Goal: Information Seeking & Learning: Understand process/instructions

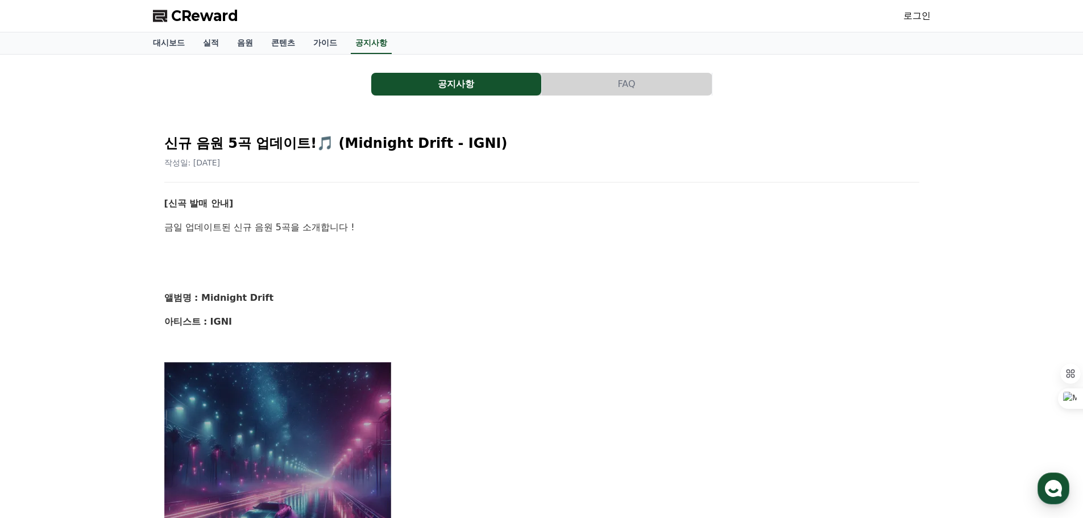
click at [908, 18] on link "로그인" at bounding box center [916, 16] width 27 height 14
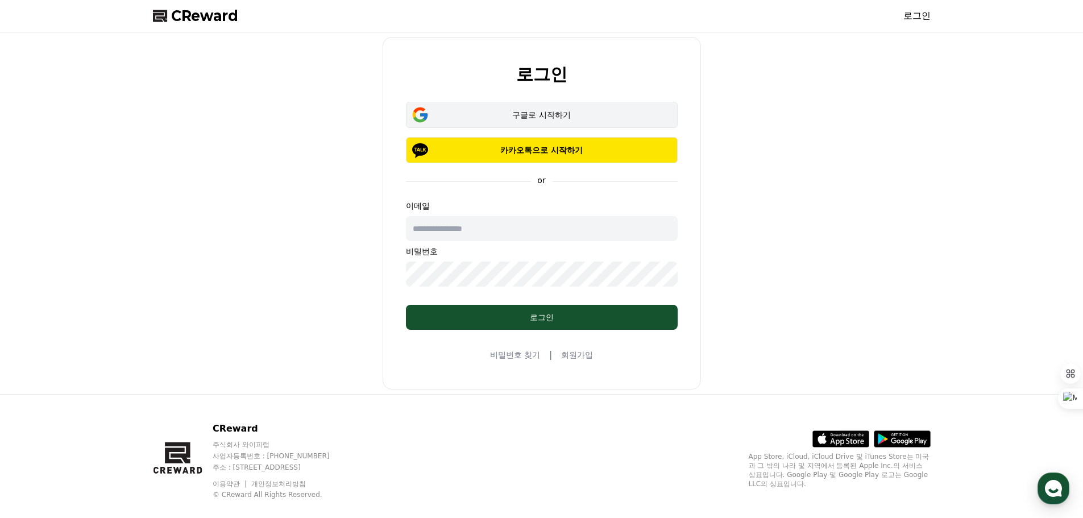
click at [519, 108] on button "구글로 시작하기" at bounding box center [542, 115] width 272 height 26
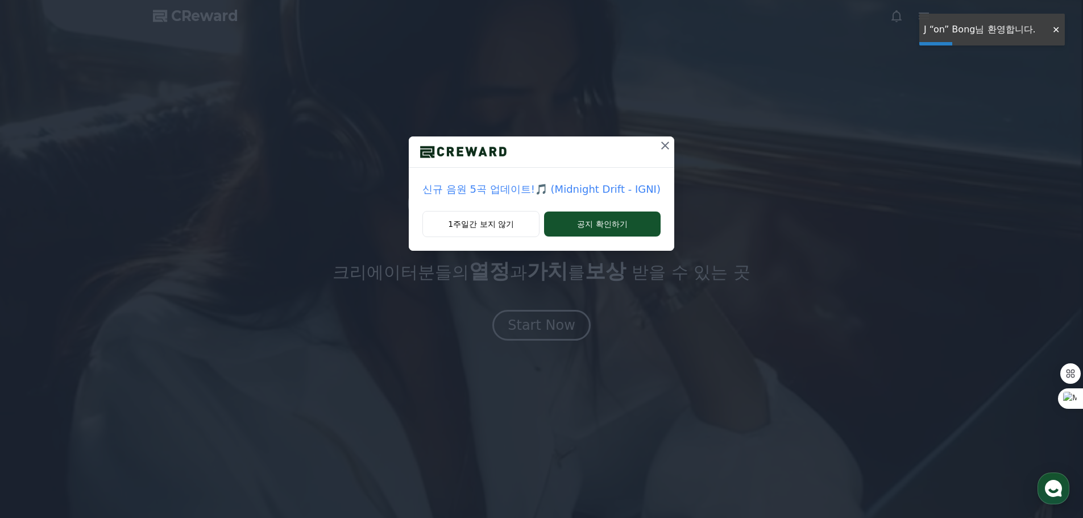
click at [584, 361] on div "신규 음원 5곡 업데이트!🎵 (Midnight Drift - IGNI) 1주일간 보지 않기 공지 확인하기" at bounding box center [541, 259] width 1083 height 518
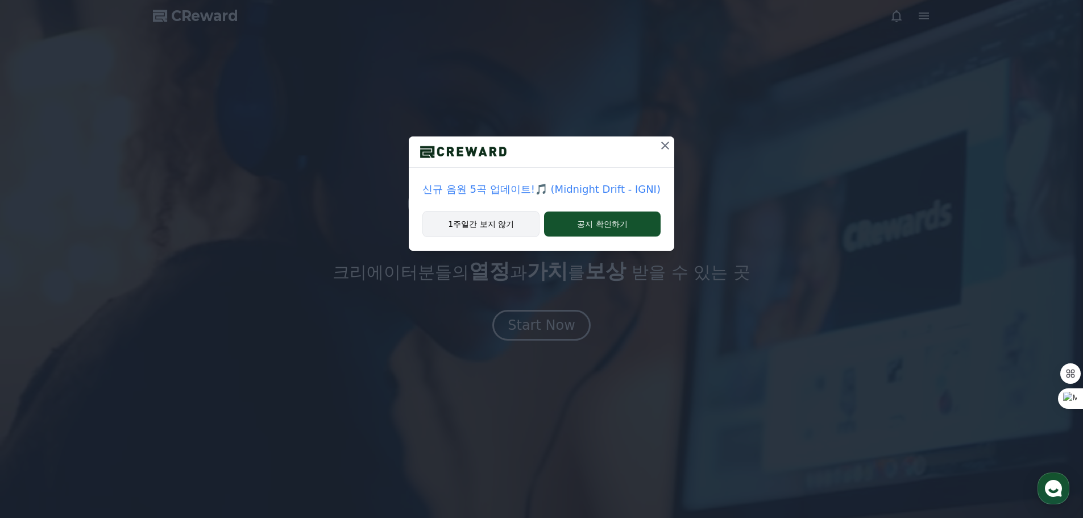
click at [505, 226] on button "1주일간 보지 않기" at bounding box center [480, 224] width 117 height 26
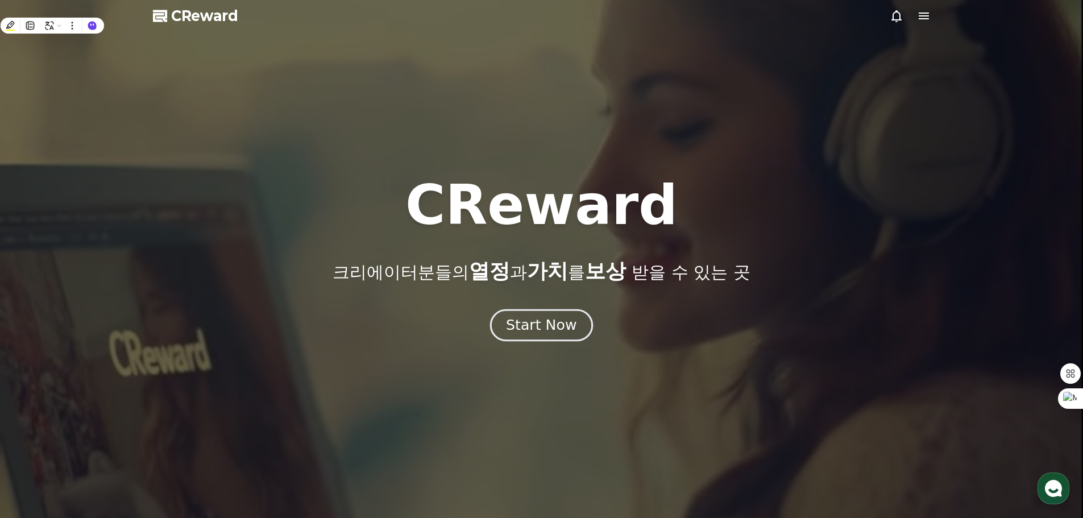
click at [541, 334] on div "Start Now" at bounding box center [541, 324] width 70 height 19
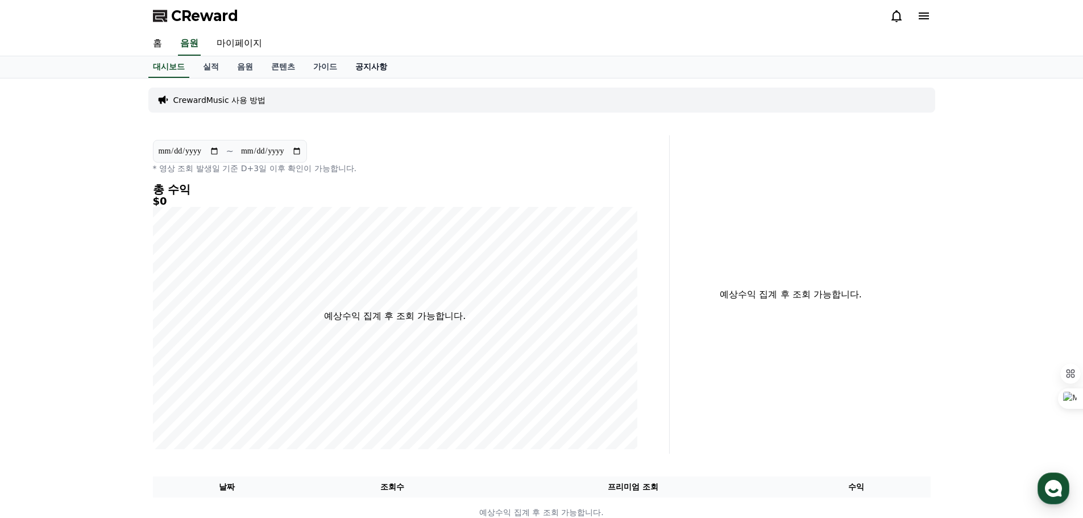
click at [371, 65] on link "공지사항" at bounding box center [371, 67] width 50 height 22
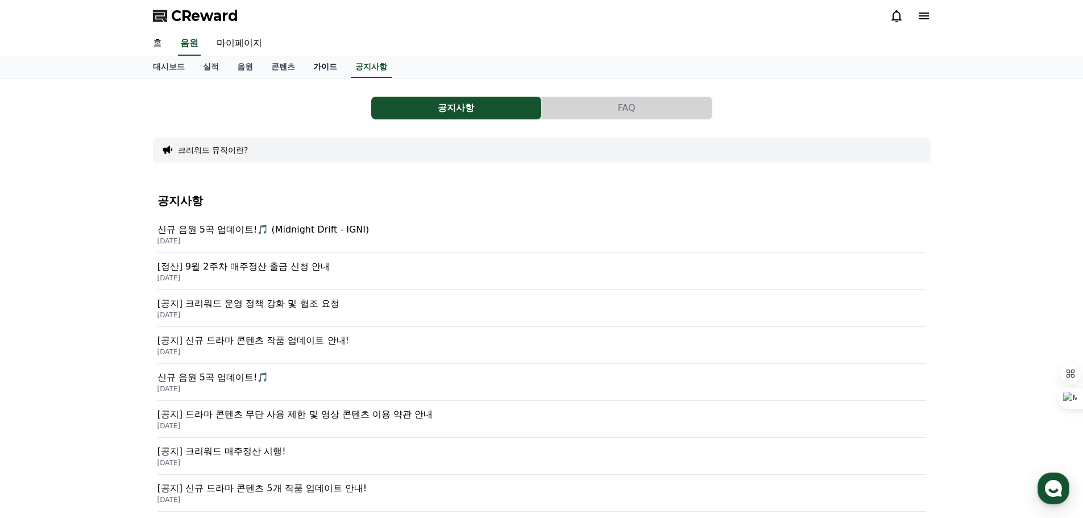
click at [319, 66] on link "가이드" at bounding box center [325, 67] width 42 height 22
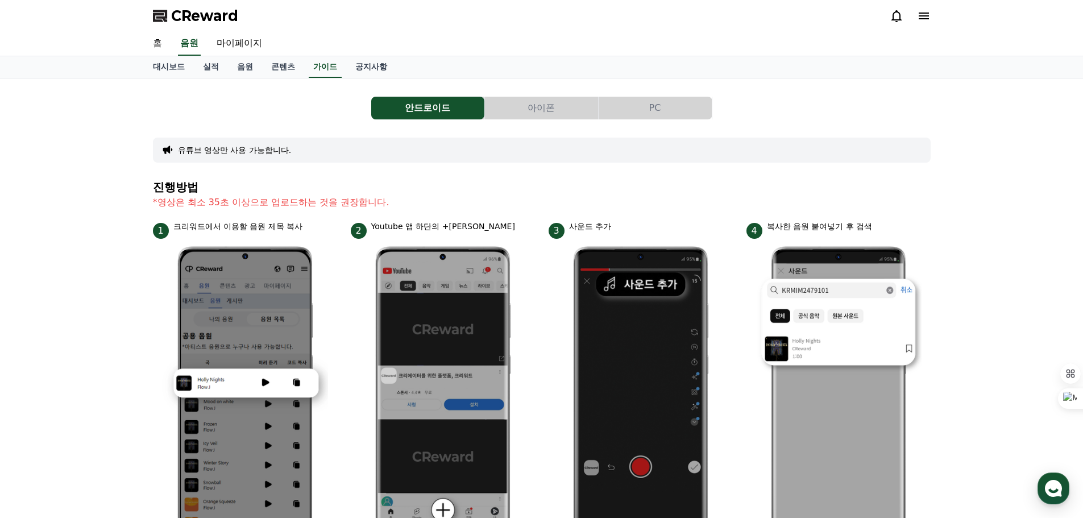
click at [646, 109] on button "PC" at bounding box center [654, 108] width 113 height 23
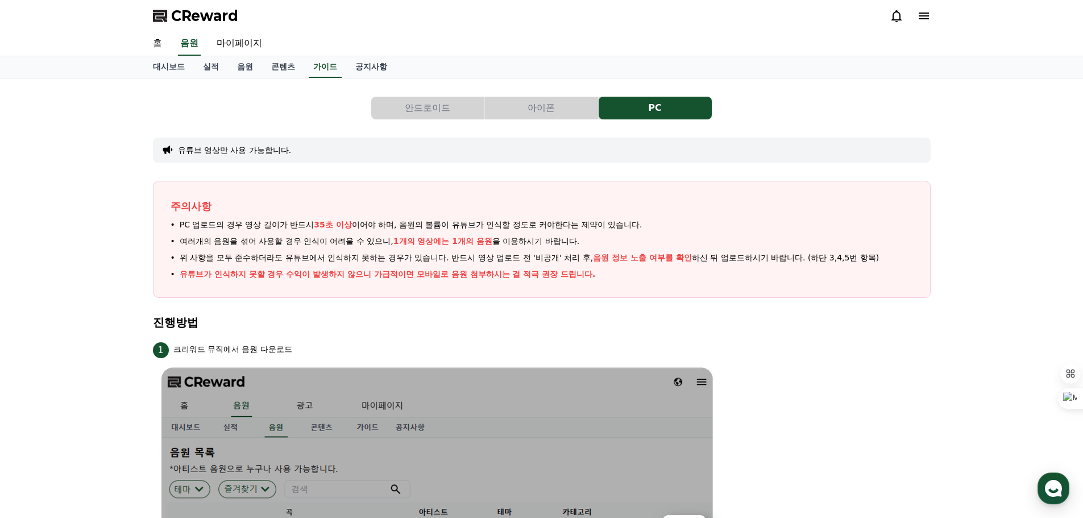
click at [569, 113] on button "아이폰" at bounding box center [541, 108] width 113 height 23
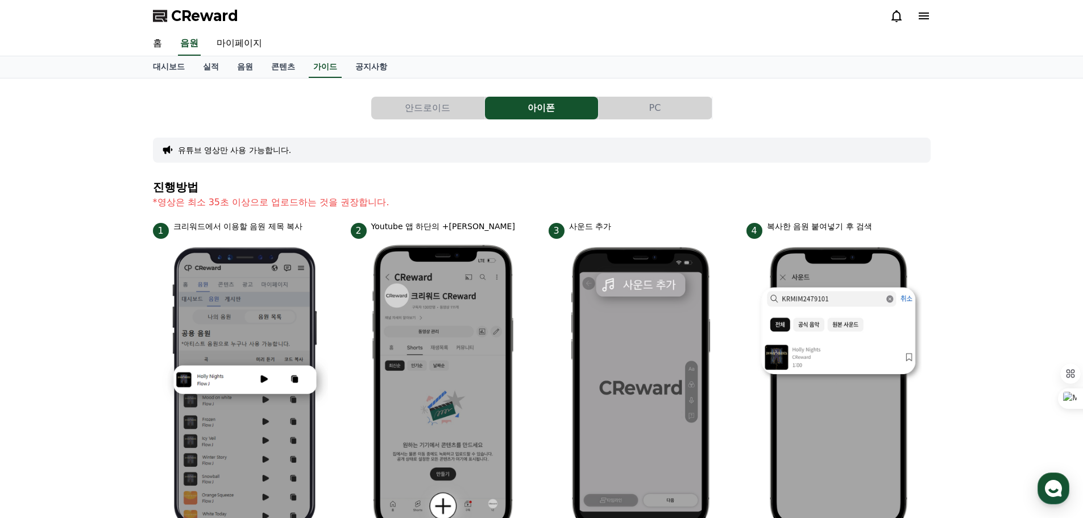
click at [438, 113] on button "안드로이드" at bounding box center [427, 108] width 113 height 23
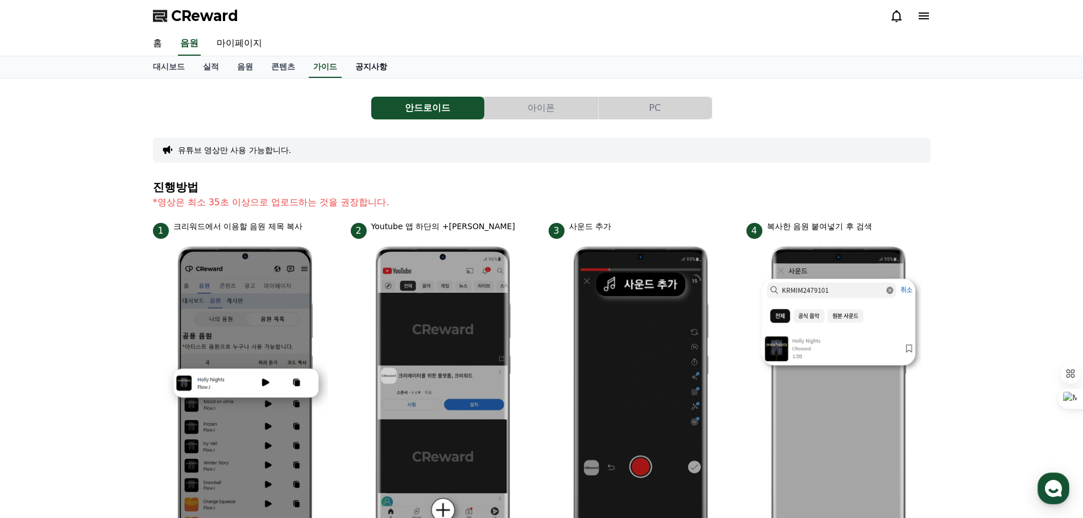
click at [365, 71] on link "공지사항" at bounding box center [371, 67] width 50 height 22
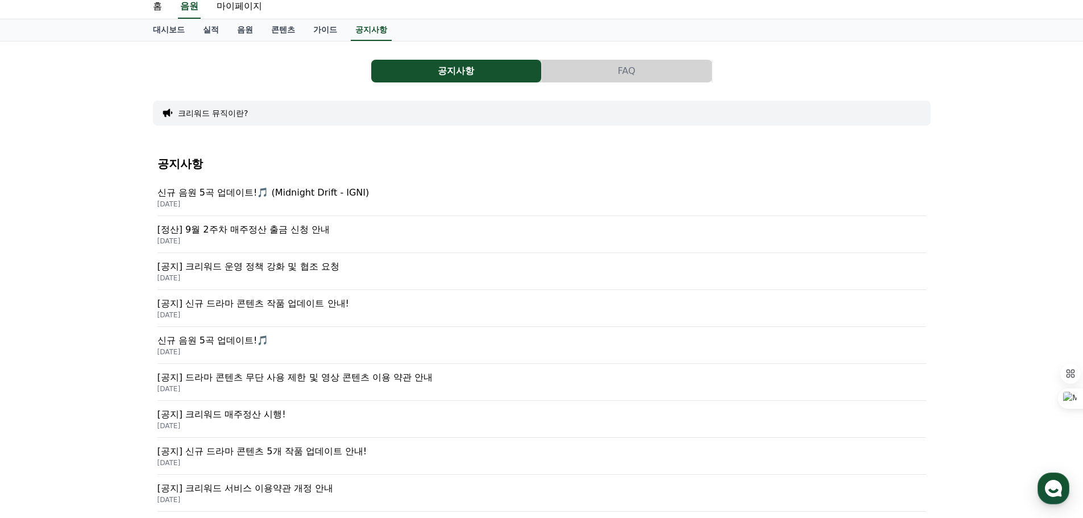
scroll to position [57, 0]
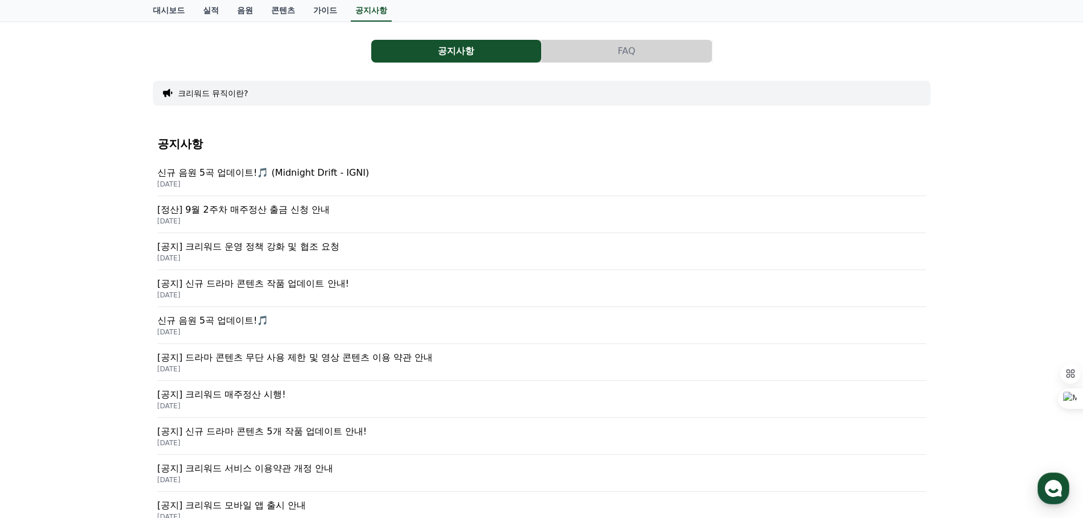
click at [623, 55] on button "FAQ" at bounding box center [627, 51] width 170 height 23
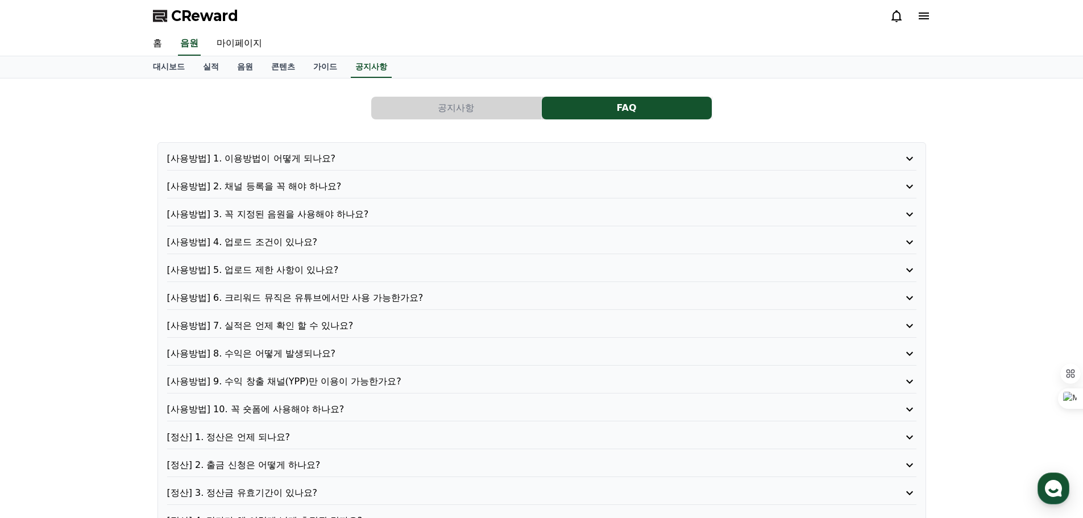
drag, startPoint x: 306, startPoint y: 144, endPoint x: 306, endPoint y: 158, distance: 14.2
click at [306, 145] on div "[사용방법] 1. 이용방법이 어떻게 되나요? [사용방법] 2. 채널 등록을 꼭 해야 하나요? [사용방법] 3. 꼭 지정된 음원을 사용해야 하나…" at bounding box center [541, 353] width 768 height 423
click at [306, 159] on p "[사용방법] 1. 이용방법이 어떻게 되나요?" at bounding box center [511, 159] width 689 height 14
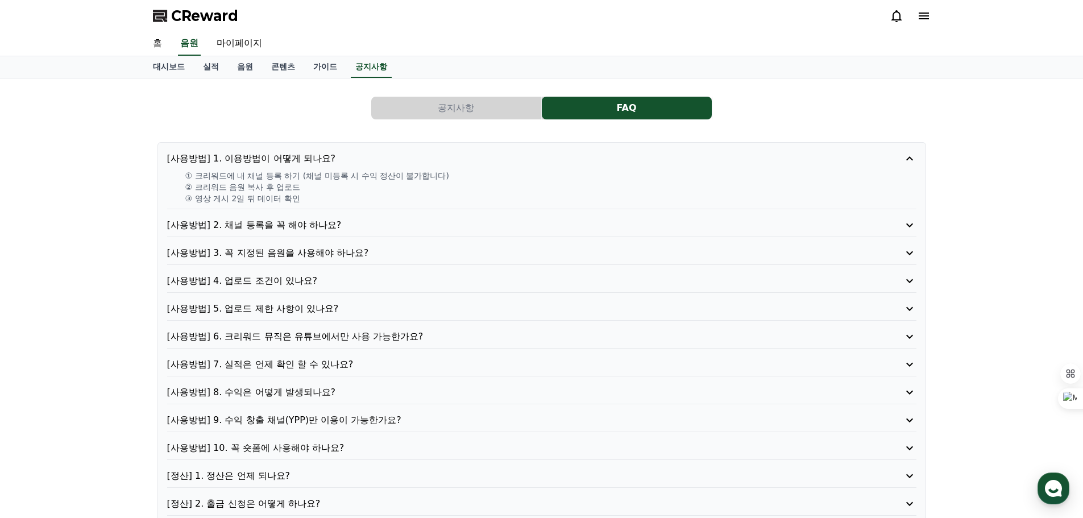
click at [323, 230] on p "[사용방법] 2. 채널 등록을 꼭 해야 하나요?" at bounding box center [511, 225] width 689 height 14
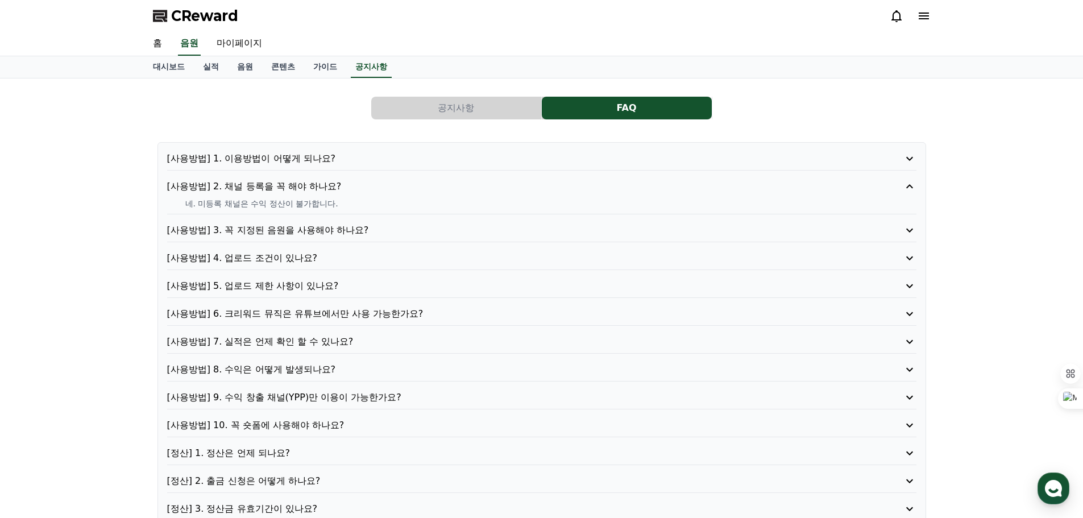
click at [296, 251] on p "[사용방법] 4. 업로드 조건이 있나요?" at bounding box center [511, 258] width 689 height 14
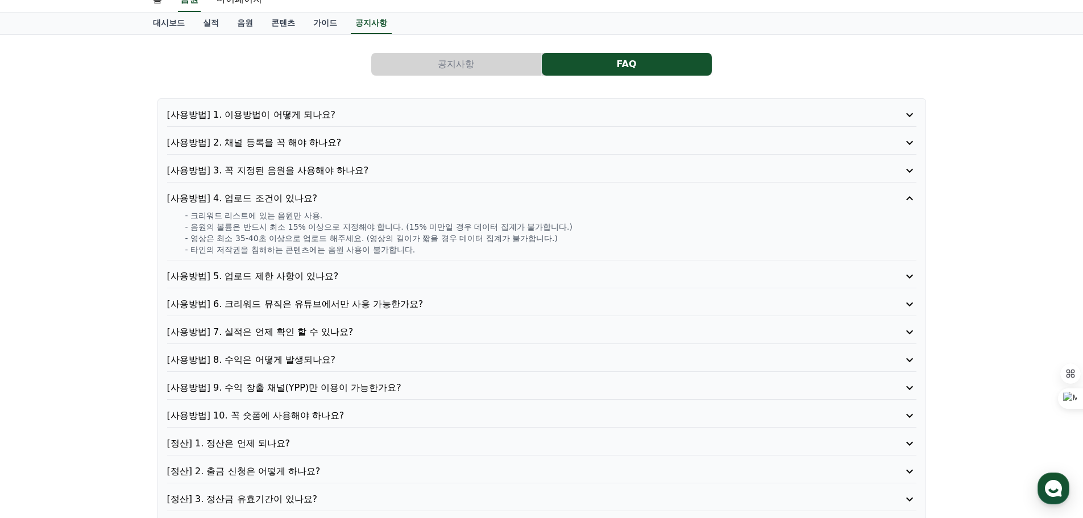
scroll to position [114, 0]
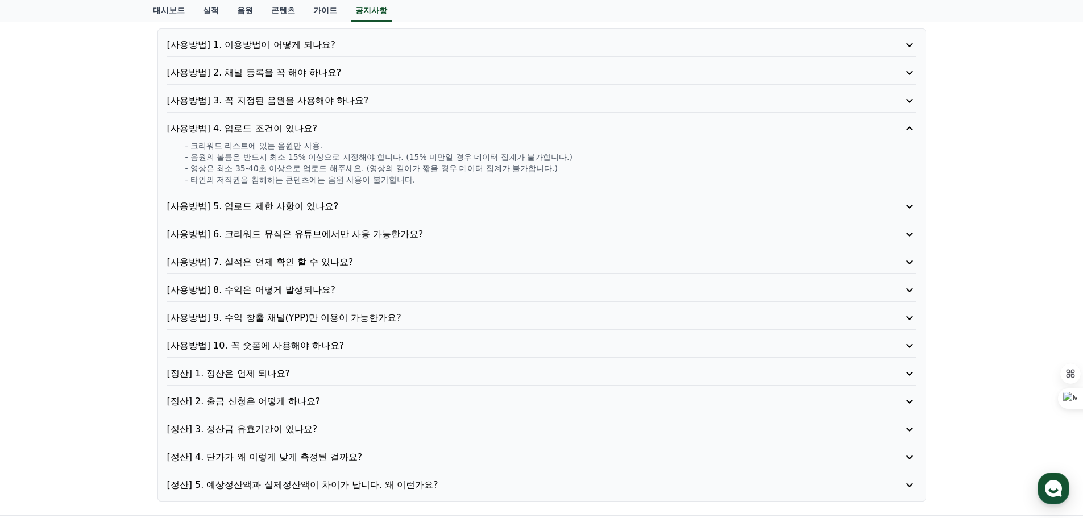
drag, startPoint x: 196, startPoint y: 164, endPoint x: 410, endPoint y: 157, distance: 214.3
click at [410, 157] on div "- 크리워드 리스트에 있는 음원만 사용. - 음원의 볼륨은 반드시 최소 15% 이상으로 지정해야 합니다. (15% 미만일 경우 데이터 집계가 …" at bounding box center [541, 162] width 749 height 45
click at [267, 173] on p "- 영상은 최소 35-40초 이상으로 업로드 해주세요. (영상의 길이가 짧을 경우 데이터 집계가 불가합니다.)" at bounding box center [550, 168] width 731 height 11
click at [330, 240] on p "[사용방법] 6. 크리워드 뮤직은 유튜브에서만 사용 가능한가요?" at bounding box center [511, 234] width 689 height 14
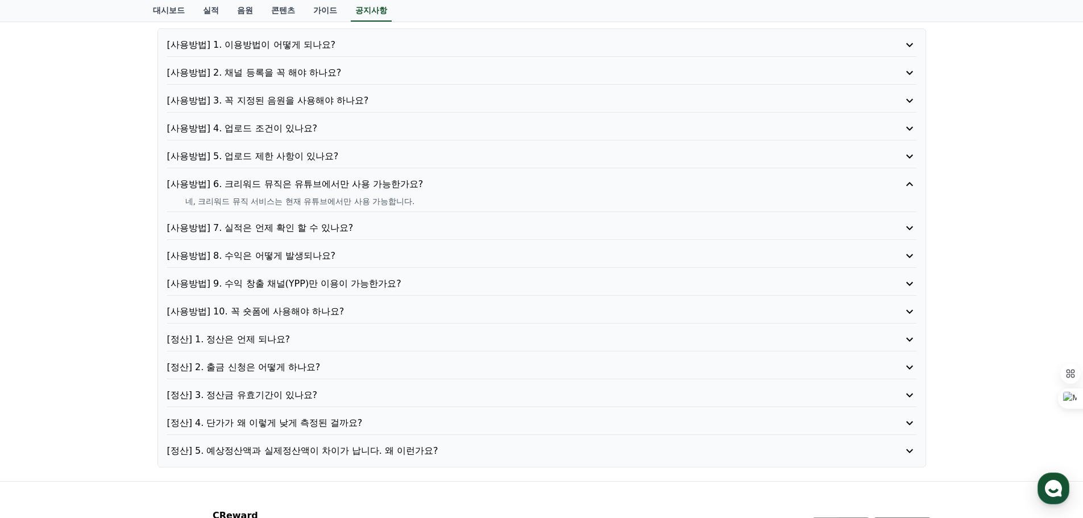
drag, startPoint x: 282, startPoint y: 202, endPoint x: 347, endPoint y: 202, distance: 64.2
click at [347, 202] on p "네, 크리워드 뮤직 서비스는 현재 유튜브에서만 사용 가능합니다." at bounding box center [550, 200] width 731 height 11
click at [274, 259] on p "[사용방법] 8. 수익은 어떻게 발생되나요?" at bounding box center [511, 256] width 689 height 14
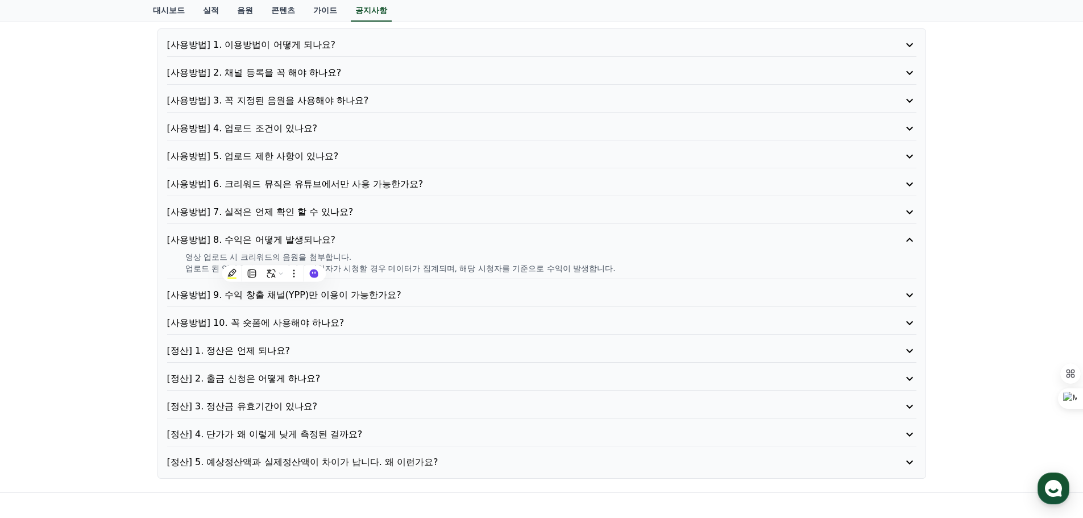
click at [39, 315] on div "공지사항 FAQ [사용방법] 1. 이용방법이 어떻게 되나요? [사용방법] 2. 채널 등록을 꼭 해야 하나요? [사용방법] 3. 꼭 지정된 음원…" at bounding box center [541, 228] width 1083 height 527
click at [313, 319] on p "[사용방법] 10. 꼭 숏폼에 사용해야 하나요?" at bounding box center [511, 323] width 689 height 14
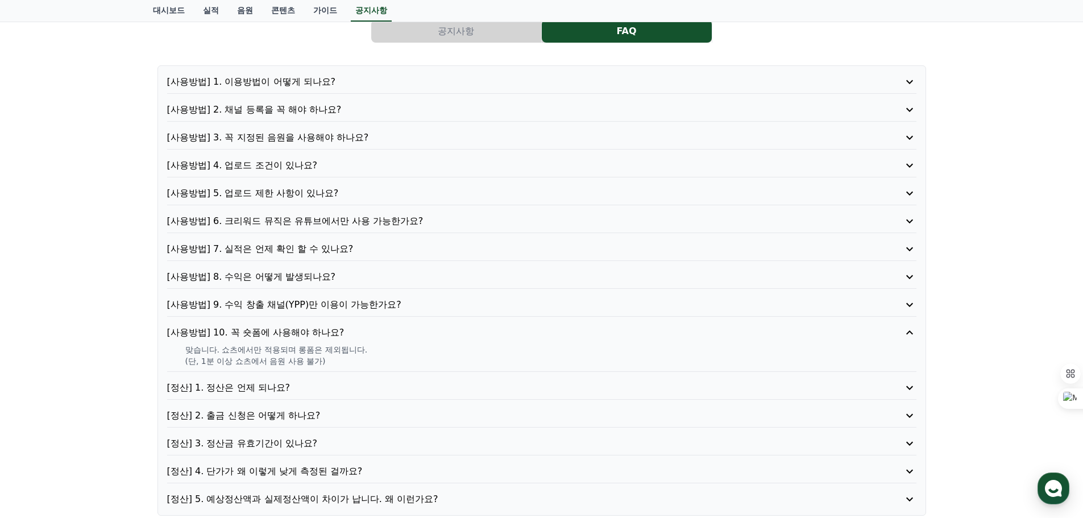
scroll to position [57, 0]
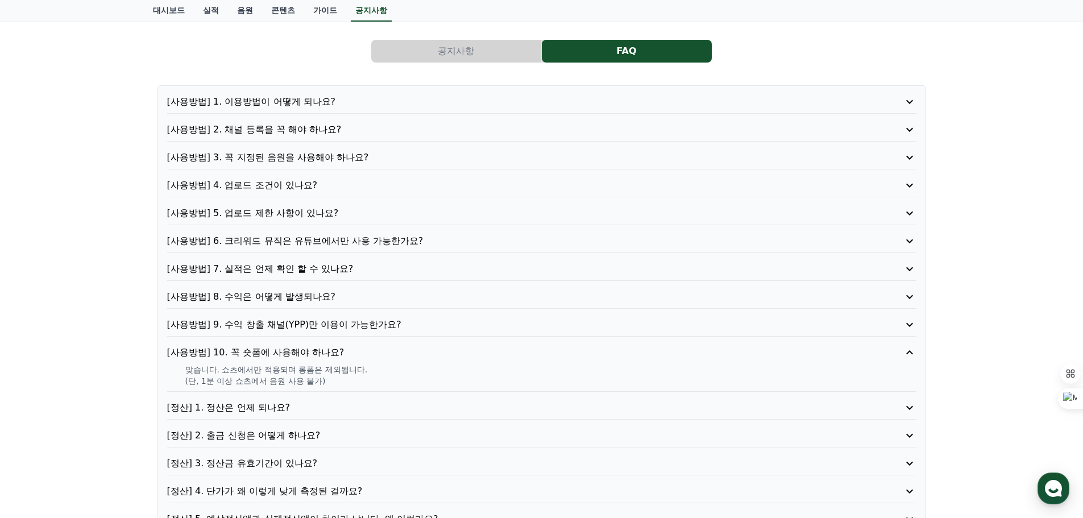
click at [274, 160] on p "[사용방법] 3. 꼭 지정된 음원을 사용해야 하나요?" at bounding box center [511, 158] width 689 height 14
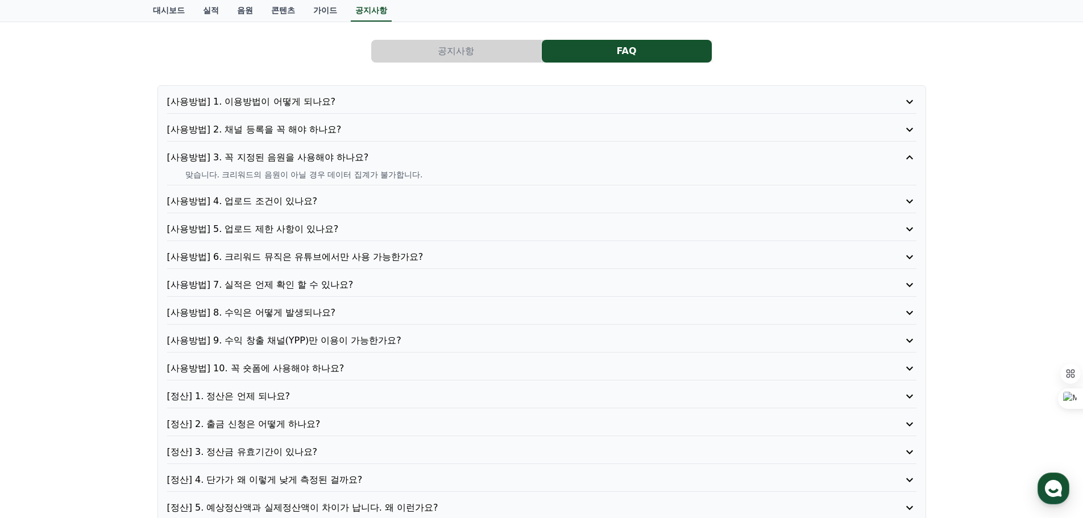
click at [271, 141] on div "[사용방법] 2. 채널 등록을 꼭 해야 하나요?" at bounding box center [541, 132] width 749 height 19
click at [272, 126] on p "[사용방법] 2. 채널 등록을 꼭 해야 하나요?" at bounding box center [511, 130] width 689 height 14
click at [267, 202] on p "[사용방법] 4. 업로드 조건이 있나요?" at bounding box center [511, 201] width 689 height 14
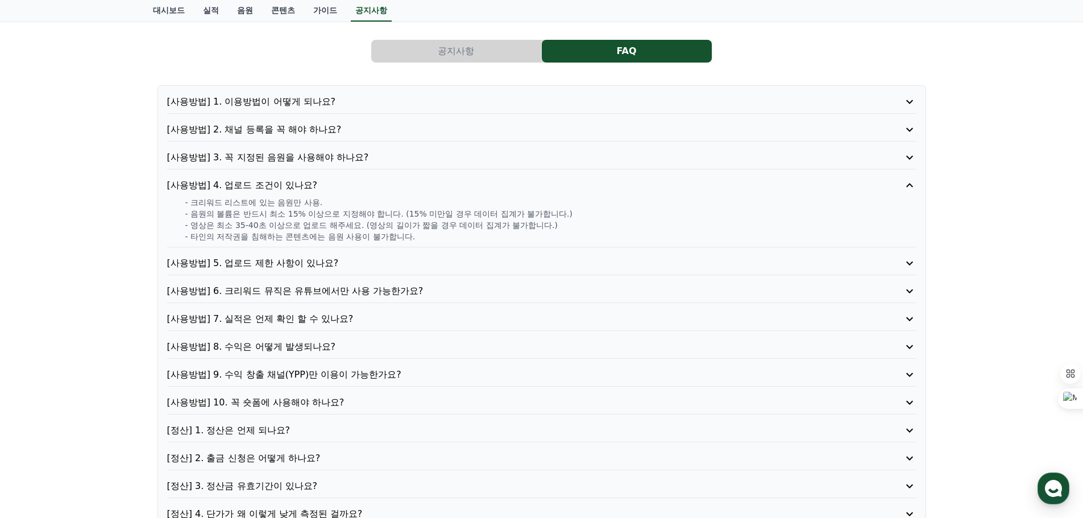
drag, startPoint x: 237, startPoint y: 227, endPoint x: 315, endPoint y: 226, distance: 78.4
click at [315, 226] on p "- 영상은 최소 35-40초 이상으로 업로드 해주세요. (영상의 길이가 짧을 경우 데이터 집계가 불가합니다.)" at bounding box center [550, 224] width 731 height 11
click at [114, 261] on div "공지사항 FAQ [사용방법] 1. 이용방법이 어떻게 되나요? [사용방법] 2. 채널 등록을 꼭 해야 하나요? [사용방법] 3. 꼭 지정된 음원…" at bounding box center [541, 297] width 1083 height 550
